Goal: Navigation & Orientation: Find specific page/section

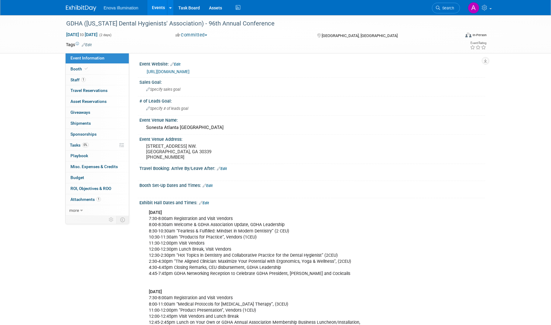
click at [77, 2] on div at bounding box center [85, 5] width 38 height 11
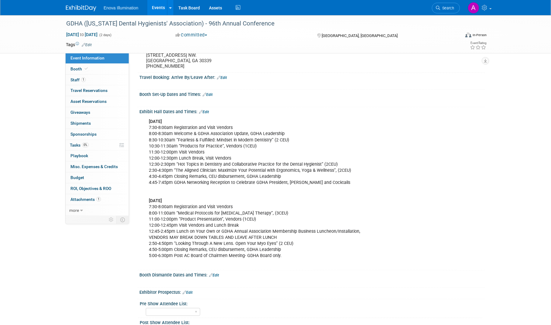
click at [82, 10] on img at bounding box center [81, 8] width 30 height 6
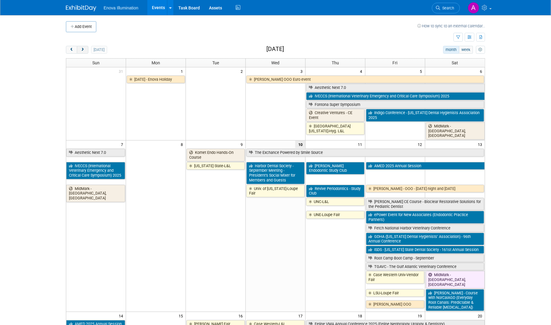
click at [84, 49] on span "next" at bounding box center [82, 50] width 5 height 4
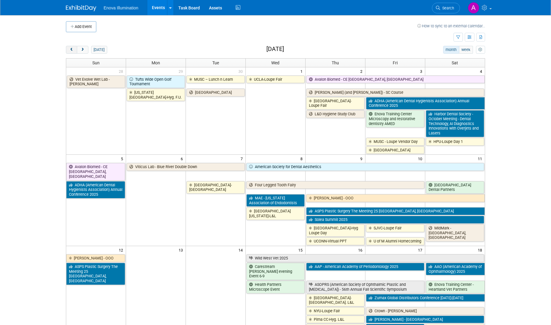
click at [72, 53] on button "prev" at bounding box center [71, 50] width 11 height 8
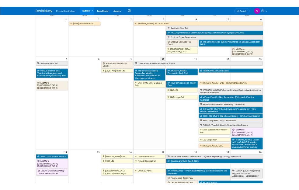
scroll to position [61, 0]
